Goal: Task Accomplishment & Management: Complete application form

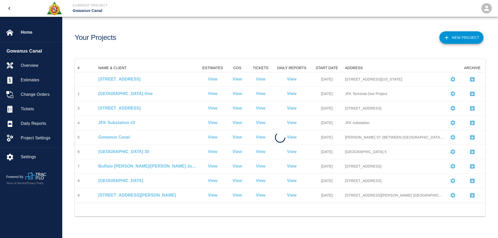
scroll to position [135, 407]
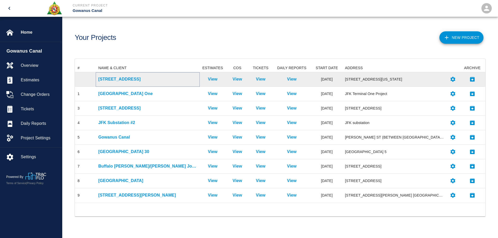
click at [114, 81] on p "[STREET_ADDRESS]" at bounding box center [147, 79] width 99 height 6
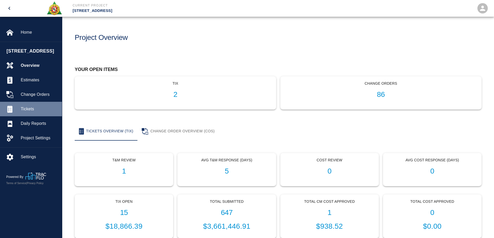
click at [35, 108] on span "Tickets" at bounding box center [39, 109] width 37 height 6
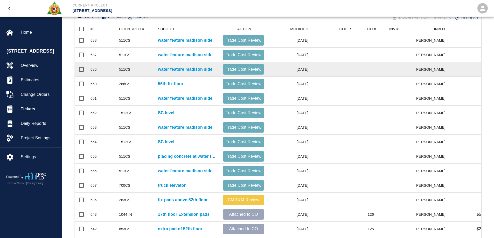
scroll to position [26, 0]
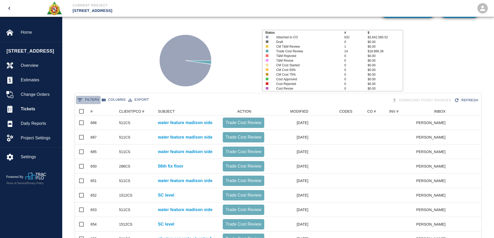
click at [92, 100] on button "0 Filters" at bounding box center [88, 100] width 25 height 8
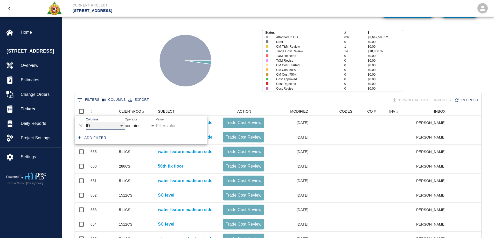
click at [100, 126] on select "ID # CLIENT/PCO # SUBJECT DESCRIPTION ACTION WORK MODIFIED CREATED CODES CO # I…" at bounding box center [105, 126] width 39 height 8
click at [86, 122] on select "ID # CLIENT/PCO # SUBJECT DESCRIPTION ACTION WORK MODIFIED CREATED CODES CO # I…" at bounding box center [105, 126] width 39 height 8
select select "pco_number"
click at [168, 129] on input "Value" at bounding box center [180, 126] width 49 height 8
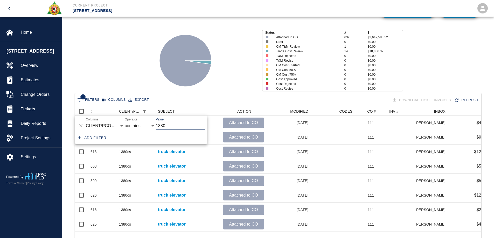
scroll to position [125, 403]
type input "1380"
click at [132, 82] on div "Status # $ Attached to CO 632 $3,642,580.52 Draft 0 $0.00 CM T&M Review 1 $0.00…" at bounding box center [276, 58] width 436 height 69
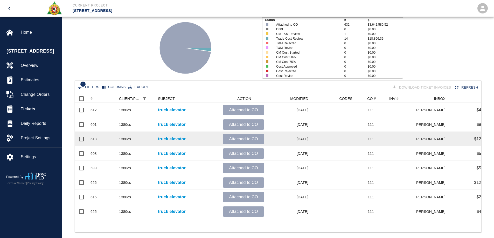
scroll to position [50, 0]
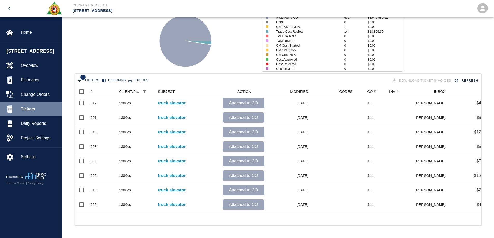
click at [28, 107] on span "Tickets" at bounding box center [39, 109] width 37 height 6
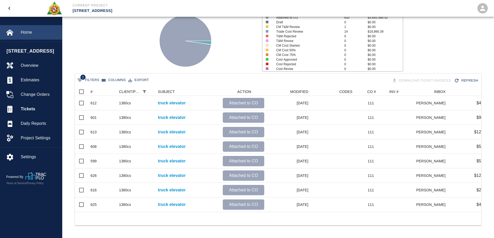
click at [28, 33] on span "Home" at bounding box center [39, 32] width 37 height 6
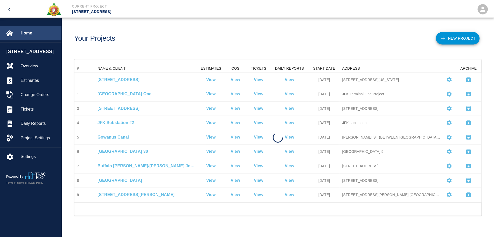
scroll to position [135, 407]
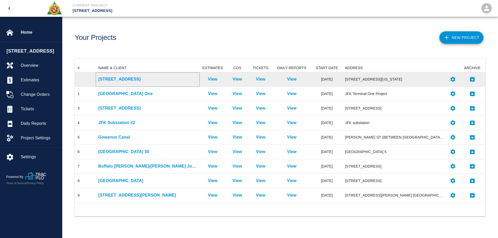
click at [109, 78] on p "[STREET_ADDRESS]" at bounding box center [147, 79] width 99 height 6
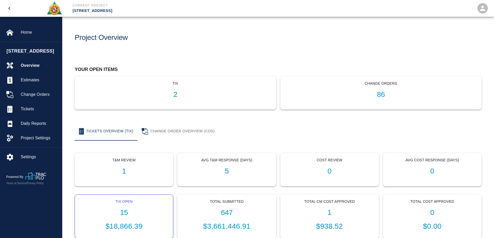
click at [121, 219] on div "Tix Open 15 $18,866.39" at bounding box center [124, 217] width 98 height 44
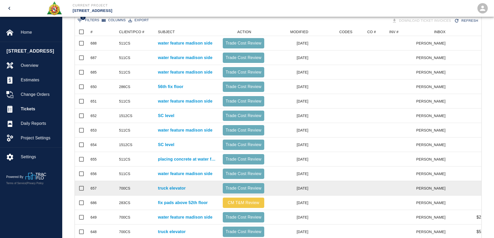
scroll to position [99, 0]
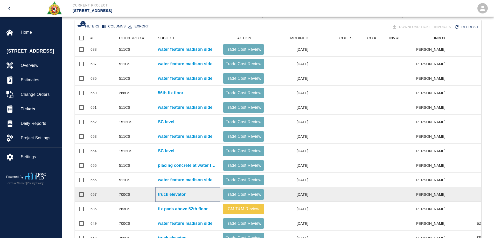
click at [175, 194] on p "truck elevator" at bounding box center [172, 195] width 28 height 6
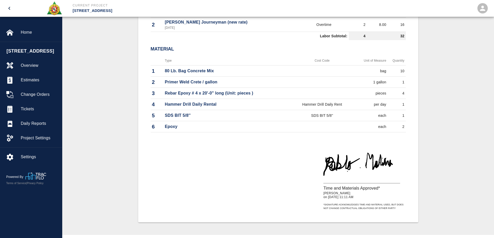
scroll to position [259, 0]
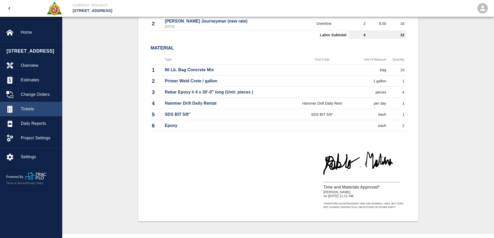
click at [27, 108] on span "Tickets" at bounding box center [39, 109] width 37 height 6
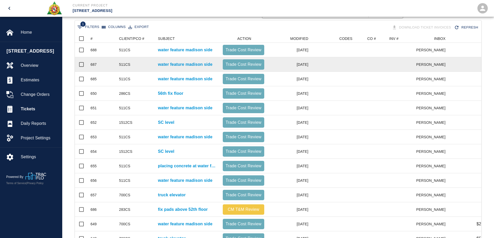
scroll to position [151, 0]
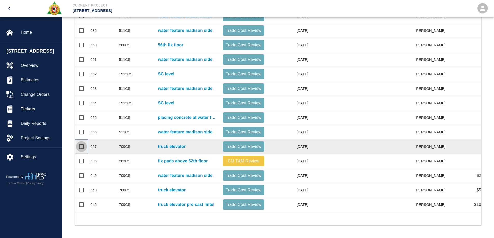
click at [83, 142] on input "Select row" at bounding box center [81, 146] width 11 height 11
checkbox input "true"
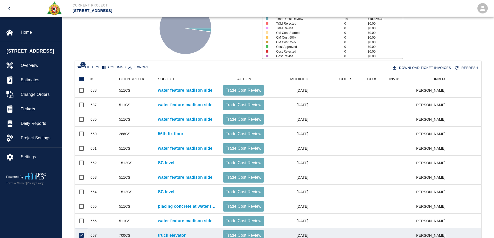
scroll to position [47, 0]
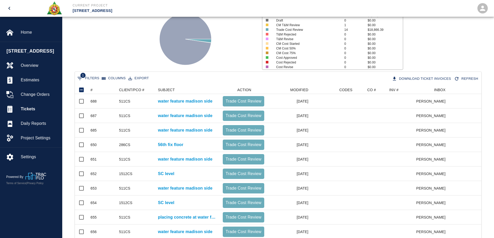
click at [96, 77] on button "1 Filters" at bounding box center [88, 78] width 25 height 8
select select "date_closed"
select select "isEmpty"
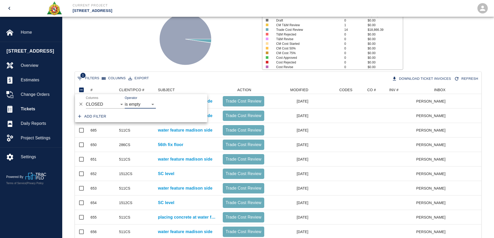
click at [95, 118] on button "Add filter" at bounding box center [92, 117] width 32 height 10
select select "date_closed"
select select "isEmpty"
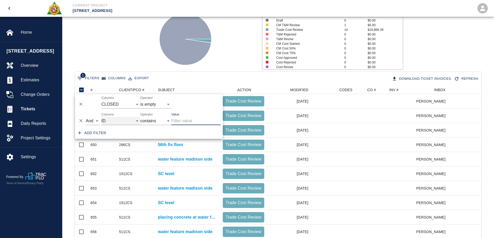
click at [114, 119] on select "ID # CLIENT/PCO # SUBJECT DESCRIPTION ACTION WORK MODIFIED CREATED CODES CO # I…" at bounding box center [120, 121] width 39 height 8
click at [101, 117] on select "ID # CLIENT/PCO # SUBJECT DESCRIPTION ACTION WORK MODIFIED CREATED CODES CO # I…" at bounding box center [120, 121] width 39 height 8
select select "pco_number"
click at [181, 118] on input "Value" at bounding box center [195, 121] width 49 height 8
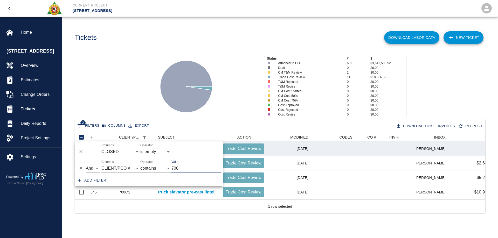
scroll to position [4, 4]
type input "700"
click at [232, 66] on div at bounding box center [205, 84] width 110 height 69
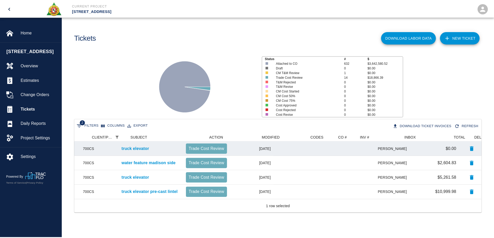
scroll to position [0, 0]
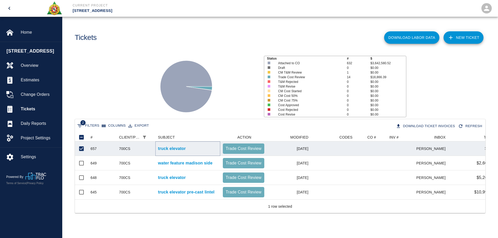
click at [170, 148] on p "truck elevator" at bounding box center [172, 149] width 28 height 6
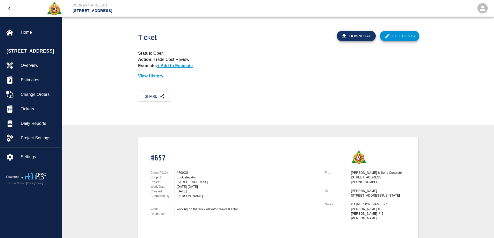
click at [394, 35] on link "Edit Costs" at bounding box center [399, 36] width 39 height 10
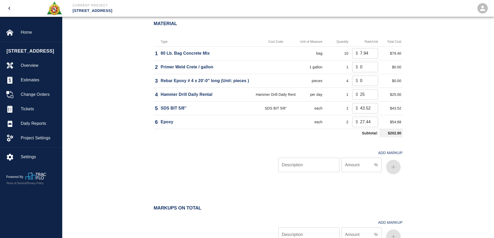
scroll to position [389, 0]
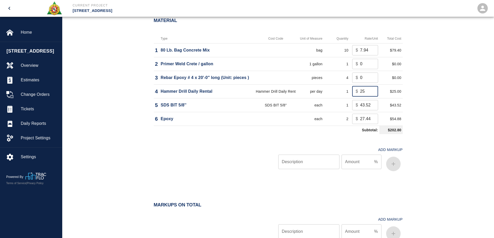
drag, startPoint x: 365, startPoint y: 93, endPoint x: 349, endPoint y: 94, distance: 15.6
click at [349, 94] on tr "4 Hammer Drill Daily Rental Hammer Drill Daily Rent per day 1 $ 25 ​ $25.00" at bounding box center [278, 92] width 249 height 14
type input "0"
drag, startPoint x: 364, startPoint y: 77, endPoint x: 352, endPoint y: 79, distance: 11.8
click at [352, 79] on div "$ 0 ​" at bounding box center [365, 78] width 26 height 10
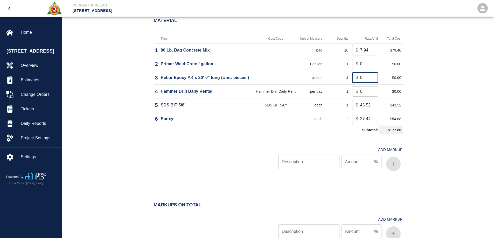
click at [437, 77] on div "Material Type Cost Code Unit of Measure Quantity Rate/Unit Total Cost 1 80 Lb. …" at bounding box center [278, 97] width 432 height 179
click at [311, 161] on input "Description" at bounding box center [308, 162] width 61 height 15
type input "OH/P"
type input "10"
click at [398, 167] on button "button" at bounding box center [393, 164] width 15 height 15
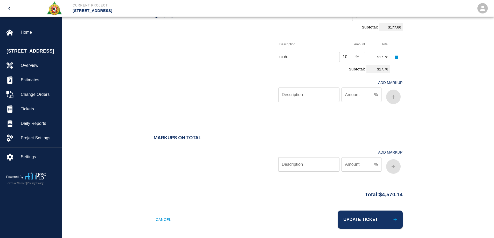
scroll to position [493, 0]
click at [375, 217] on button "Update Ticket" at bounding box center [370, 219] width 65 height 18
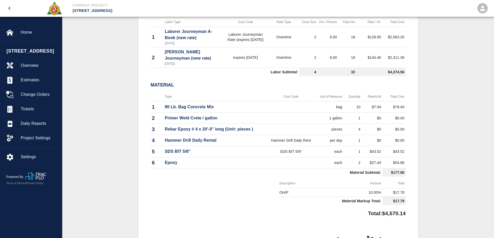
scroll to position [130, 0]
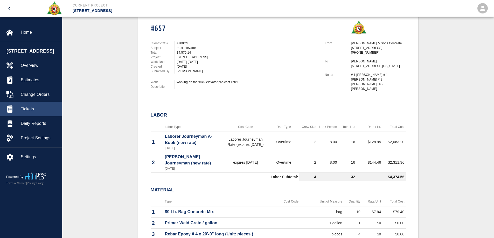
click at [34, 111] on span "Tickets" at bounding box center [39, 109] width 37 height 6
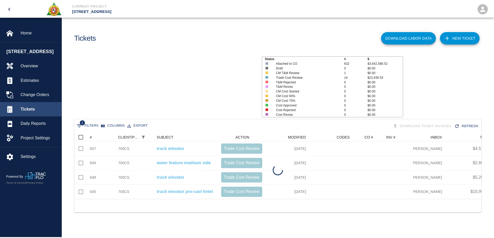
scroll to position [66, 407]
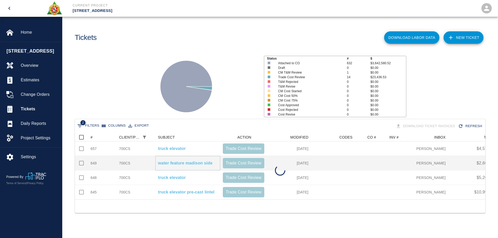
click at [180, 162] on p "water feature madison side" at bounding box center [185, 163] width 54 height 6
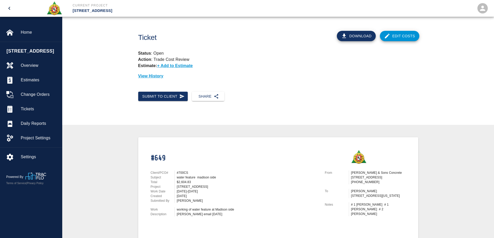
click at [399, 38] on link "Edit Costs" at bounding box center [399, 36] width 39 height 10
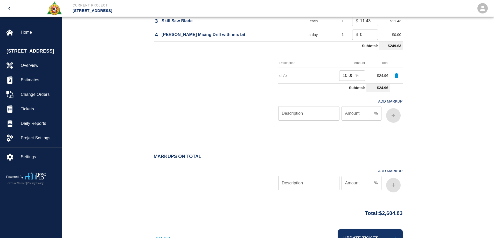
scroll to position [467, 0]
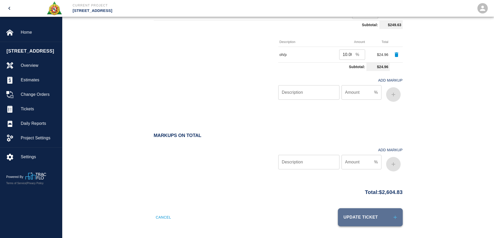
click at [358, 216] on button "Update Ticket" at bounding box center [370, 218] width 65 height 18
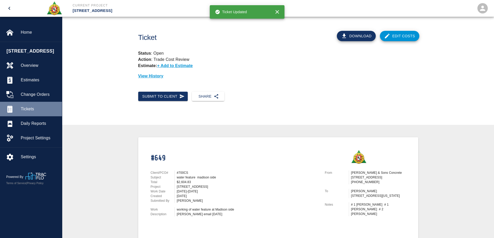
drag, startPoint x: 39, startPoint y: 110, endPoint x: 36, endPoint y: 110, distance: 2.6
click at [38, 110] on span "Tickets" at bounding box center [39, 109] width 37 height 6
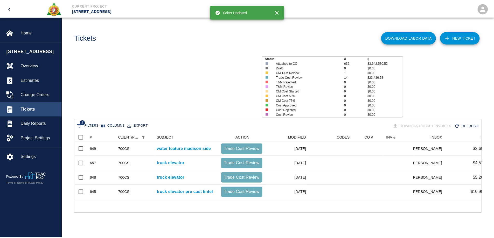
scroll to position [66, 407]
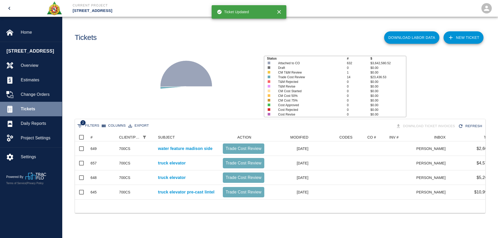
click at [36, 110] on span "Tickets" at bounding box center [39, 109] width 37 height 6
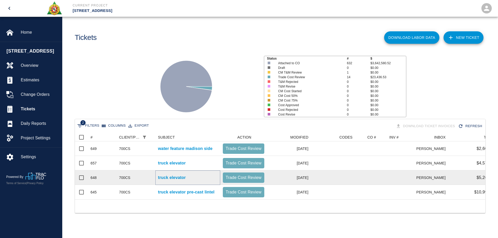
click at [174, 180] on p "truck elevator" at bounding box center [172, 178] width 28 height 6
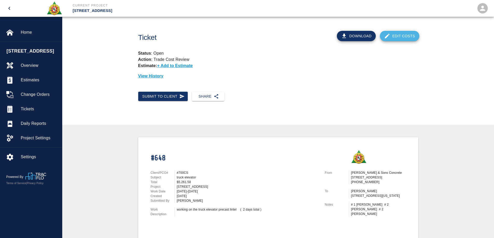
click at [408, 36] on link "Edit Costs" at bounding box center [399, 36] width 39 height 10
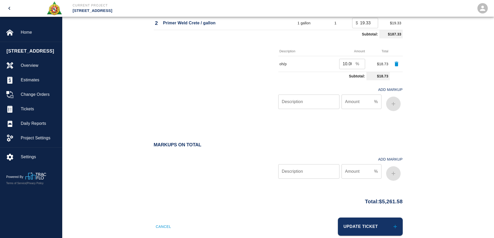
scroll to position [428, 0]
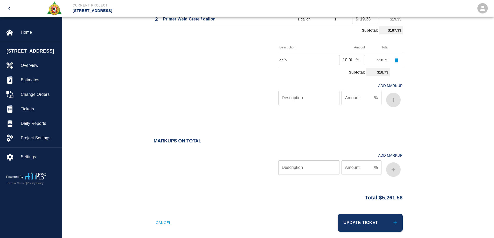
click at [380, 222] on button "Update Ticket" at bounding box center [370, 223] width 65 height 18
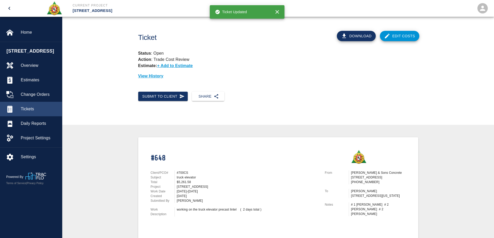
click at [33, 107] on span "Tickets" at bounding box center [39, 109] width 37 height 6
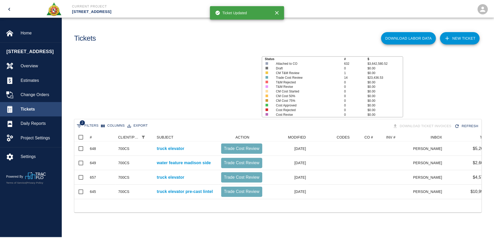
scroll to position [66, 407]
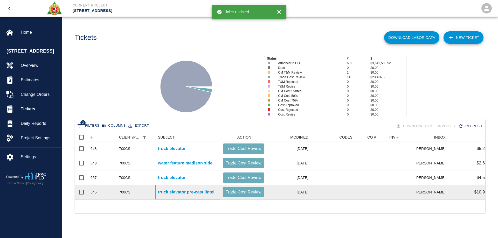
click at [189, 193] on p "truck elevator pre-cast lintel" at bounding box center [186, 192] width 57 height 6
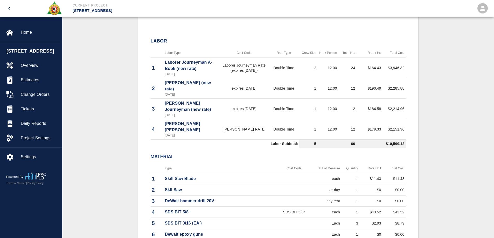
scroll to position [78, 0]
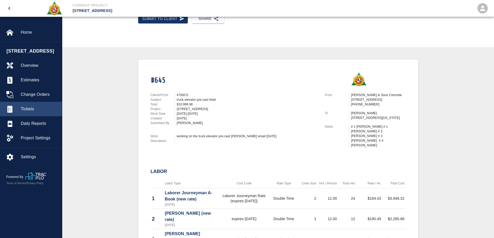
click at [30, 109] on span "Tickets" at bounding box center [39, 109] width 37 height 6
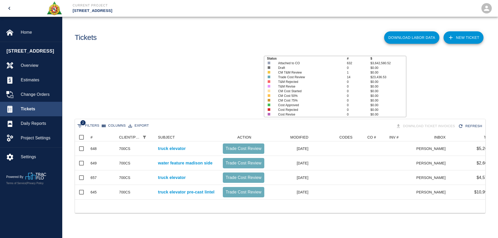
scroll to position [66, 407]
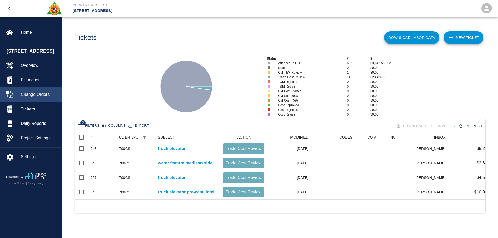
click at [28, 93] on span "Change Orders" at bounding box center [39, 95] width 37 height 6
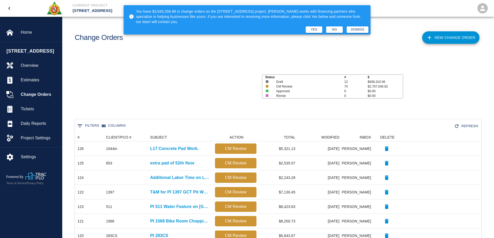
scroll to position [4, 4]
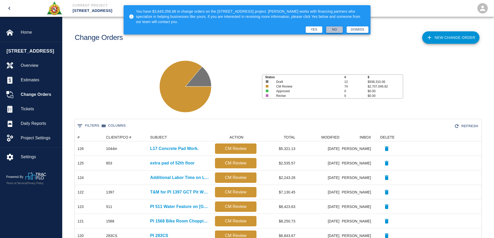
click at [332, 31] on button "No" at bounding box center [334, 29] width 17 height 6
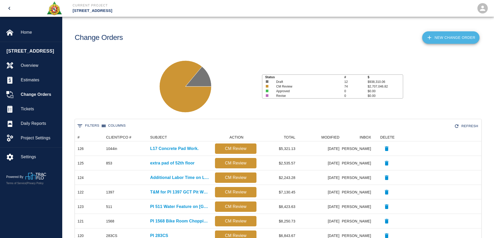
click at [455, 36] on link "New Change Order" at bounding box center [450, 37] width 57 height 12
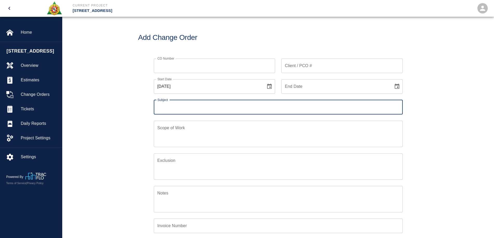
scroll to position [121, 251]
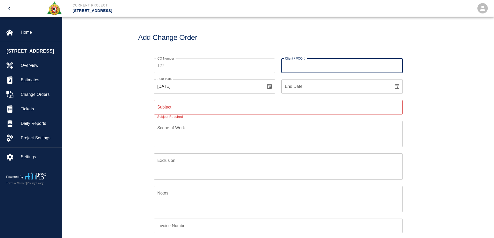
click at [341, 62] on input "Client / PCO #" at bounding box center [342, 66] width 121 height 15
type input "700"
click at [457, 99] on div "CO Number CO Number Client / PCO # 700 Client / PCO # Start Date 09/24/2025 Sta…" at bounding box center [278, 171] width 432 height 238
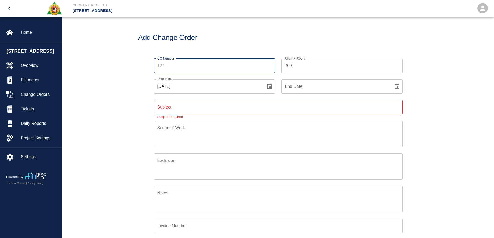
click at [190, 68] on input "CO Number" at bounding box center [214, 66] width 121 height 15
click at [476, 137] on div "CO Number CO Number Client / PCO # 700 Client / PCO # Start Date 09/24/2025 Sta…" at bounding box center [278, 171] width 432 height 238
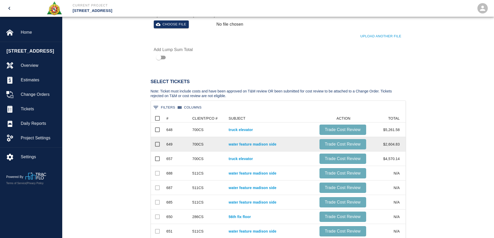
scroll to position [234, 0]
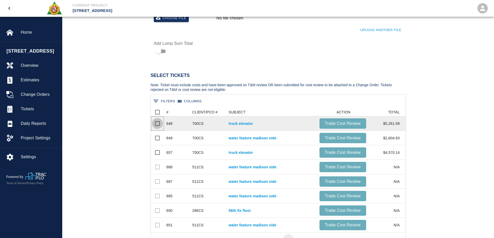
click at [157, 124] on input "Select row" at bounding box center [157, 123] width 11 height 11
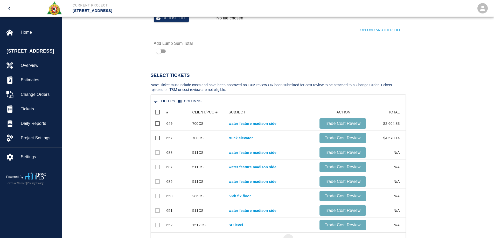
scroll to position [19, 251]
click at [157, 124] on input "Select row" at bounding box center [157, 123] width 11 height 11
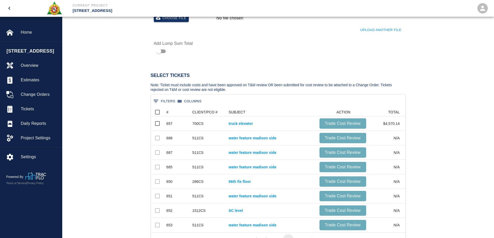
scroll to position [33, 251]
click at [157, 124] on input "Select row" at bounding box center [157, 123] width 11 height 11
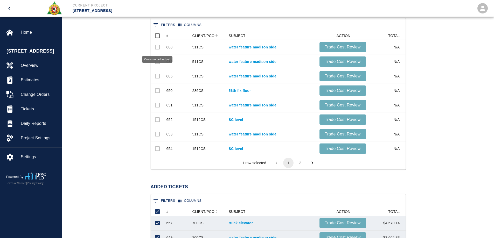
scroll to position [311, 0]
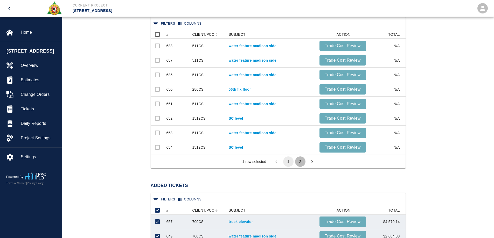
click at [301, 162] on button "2" at bounding box center [300, 162] width 10 height 10
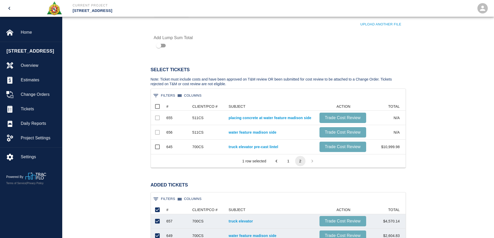
scroll to position [234, 0]
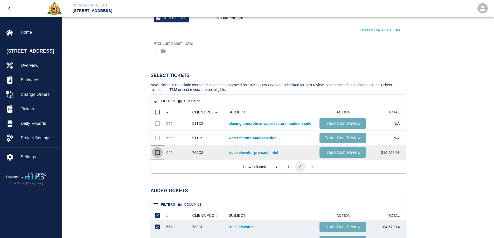
click at [157, 153] on input "Select row" at bounding box center [157, 152] width 11 height 11
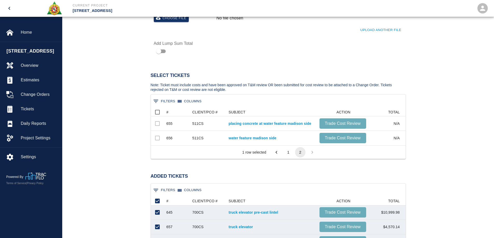
click at [291, 153] on button "1" at bounding box center [288, 152] width 10 height 10
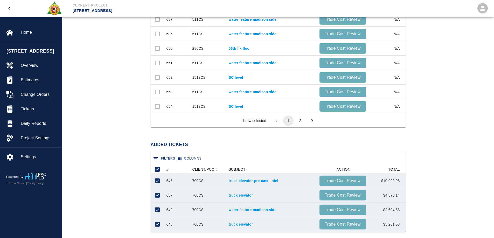
scroll to position [363, 0]
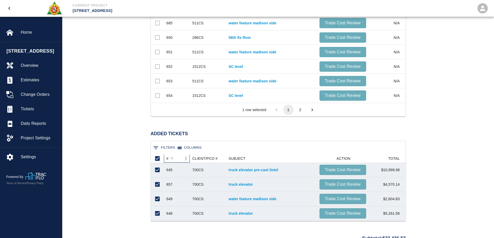
click at [168, 158] on div "#" at bounding box center [168, 159] width 2 height 8
click at [248, 169] on link "truck elevator pre-cast lintel" at bounding box center [272, 170] width 86 height 5
click at [243, 184] on link "truck elevator" at bounding box center [272, 184] width 86 height 5
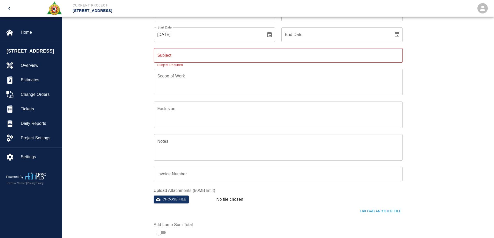
scroll to position [0, 0]
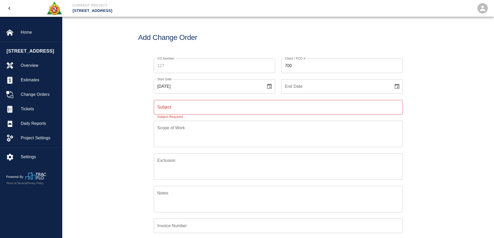
click at [272, 87] on icon "Choose date, selected date is Sep 24, 2025" at bounding box center [269, 86] width 5 height 5
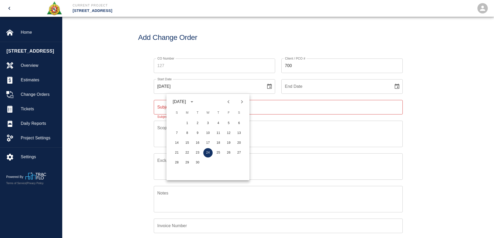
click at [228, 105] on icon "Previous month" at bounding box center [228, 102] width 6 height 6
click at [179, 164] on button "24" at bounding box center [176, 162] width 9 height 9
type input "[DATE]"
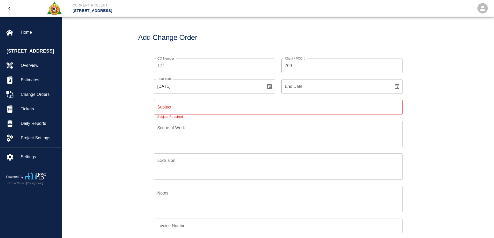
click at [394, 86] on icon "Choose date" at bounding box center [397, 87] width 6 height 6
click at [368, 105] on icon "Next month" at bounding box center [370, 102] width 6 height 6
click at [356, 103] on icon "Previous month" at bounding box center [356, 102] width 6 height 6
click at [369, 122] on button "6" at bounding box center [366, 123] width 9 height 9
type input "09/06/2025"
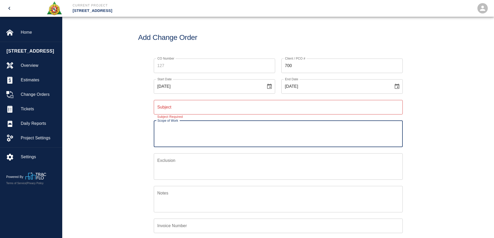
click at [204, 135] on textarea "Scope of Work" at bounding box center [278, 134] width 242 height 18
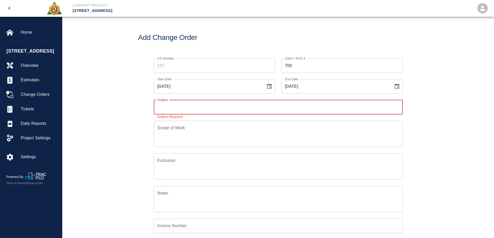
click at [187, 110] on input "Subject" at bounding box center [278, 107] width 249 height 15
type input "p"
type input "PI 700CS Truck Elevator Ticket Work"
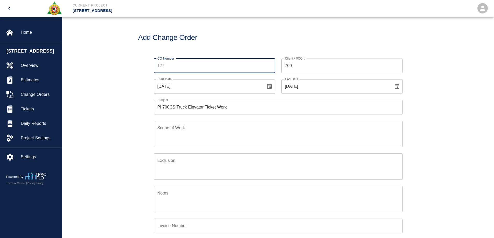
click at [185, 65] on input "CO Number" at bounding box center [214, 66] width 121 height 15
type input "125"
click at [115, 103] on div "CO Number 125 CO Number Client / PCO # 700 Client / PCO # Start Date 08/24/2025…" at bounding box center [278, 171] width 432 height 238
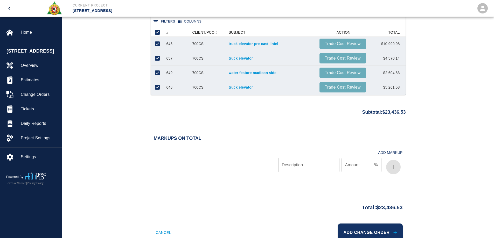
scroll to position [506, 0]
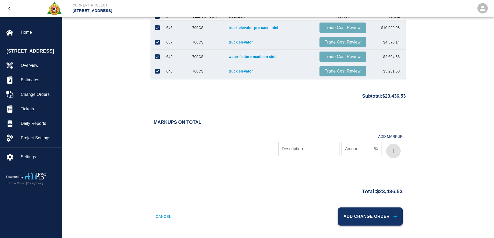
click at [369, 218] on button "Add Change Order" at bounding box center [370, 217] width 65 height 18
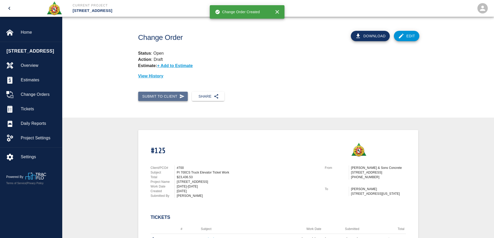
click at [159, 98] on button "Submit to Client" at bounding box center [163, 97] width 50 height 10
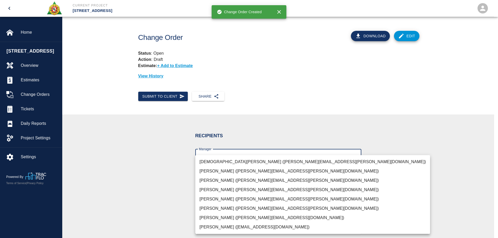
click at [216, 156] on body "Current Project 270 Park Ave Home 270 Park Ave Overview Estimates Change Orders…" at bounding box center [249, 119] width 498 height 238
click at [222, 218] on li "Brian Daly (brian.daly1@aecom.com)" at bounding box center [312, 218] width 235 height 9
type input "85da188b-cc1c-4675-87f9-ec2c37837295"
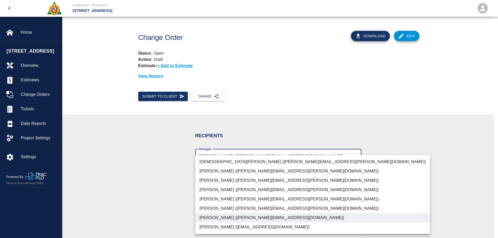
click at [157, 208] on div at bounding box center [249, 119] width 498 height 238
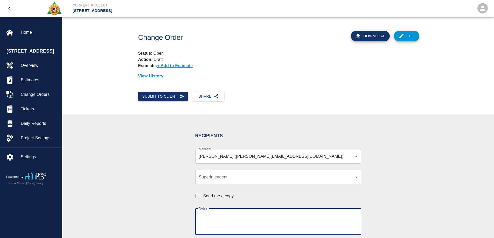
click at [223, 220] on textarea "Notes" at bounding box center [278, 222] width 159 height 18
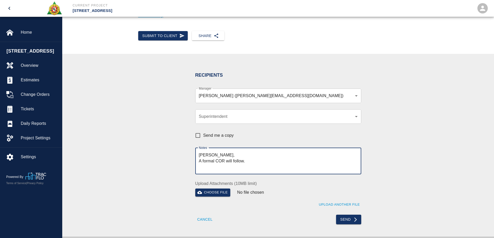
scroll to position [78, 0]
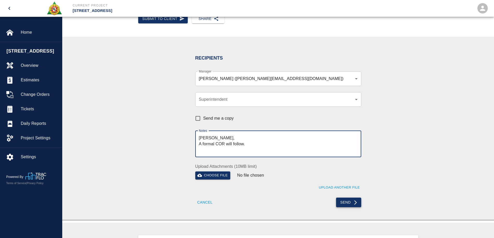
type textarea "Brian, A formal COR will follow."
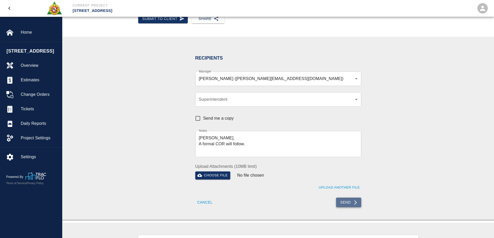
click at [348, 203] on button "Send" at bounding box center [348, 203] width 25 height 10
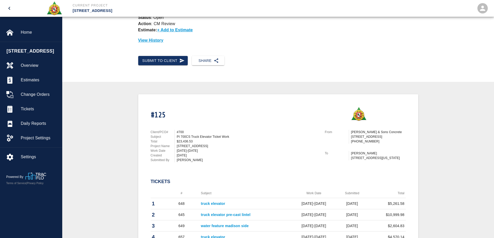
scroll to position [0, 0]
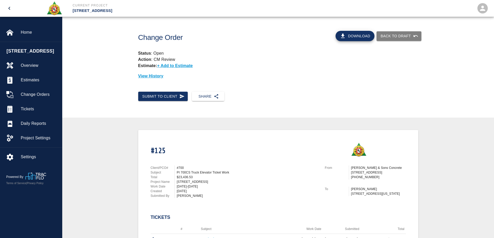
click at [282, 94] on div "Submit to Client Share" at bounding box center [274, 95] width 280 height 14
click at [35, 96] on span "Change Orders" at bounding box center [39, 95] width 37 height 6
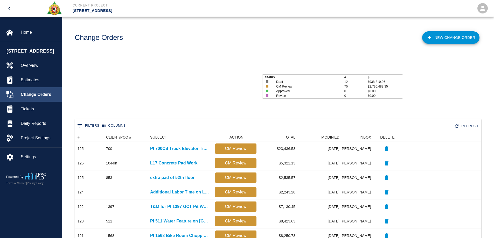
scroll to position [295, 403]
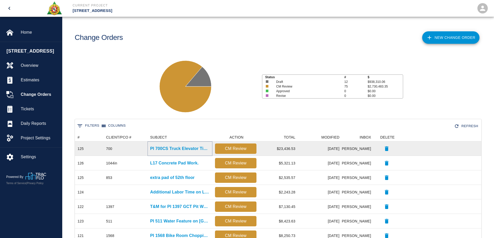
click at [181, 149] on p "PI 700CS Truck Elevator Ticket Work" at bounding box center [180, 149] width 60 height 6
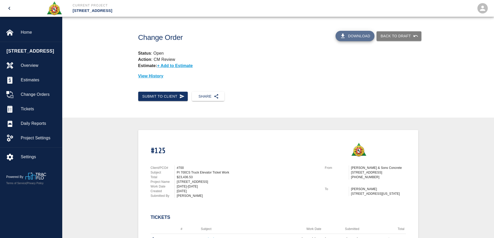
click at [359, 37] on button "Download" at bounding box center [355, 36] width 39 height 10
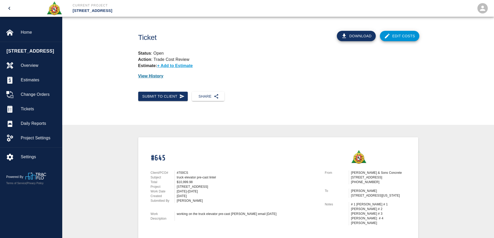
scroll to position [156, 0]
